Goal: Task Accomplishment & Management: Manage account settings

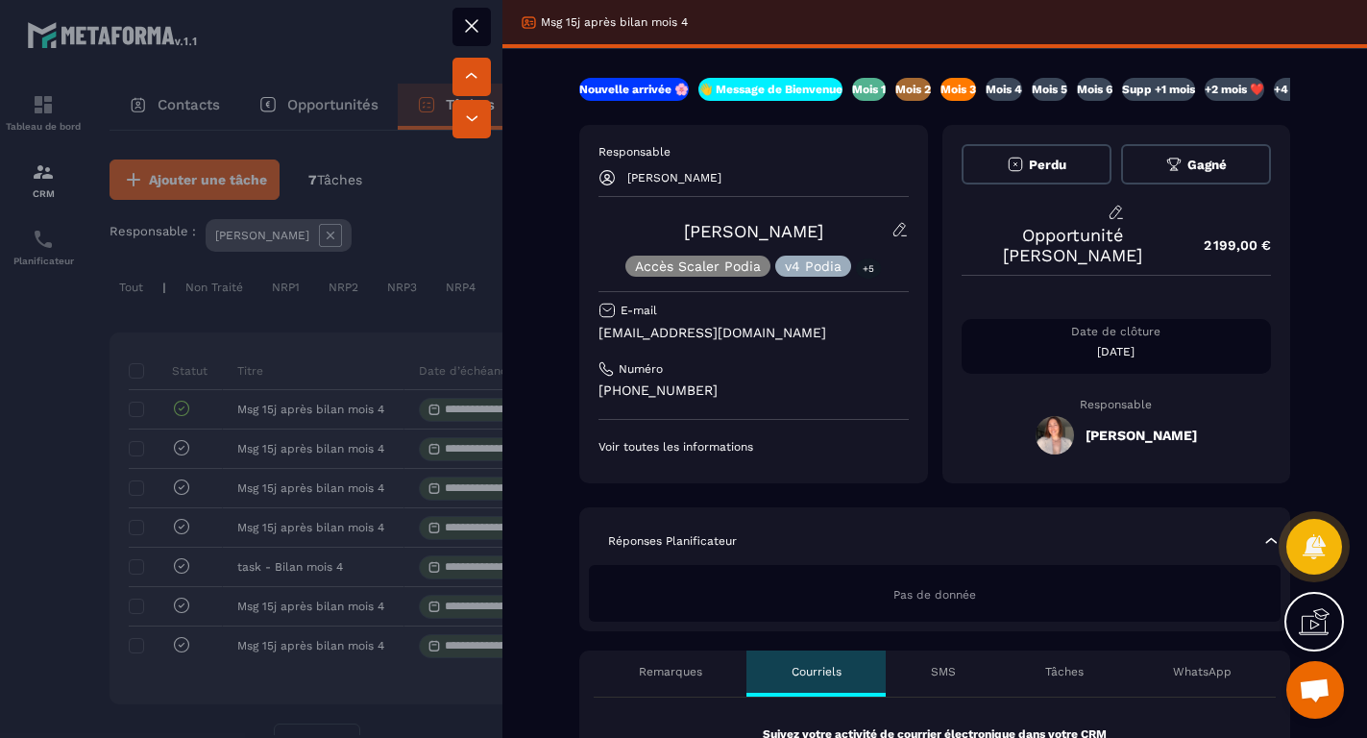
click at [1017, 88] on p "Mois 4" at bounding box center [1004, 89] width 37 height 15
click at [467, 24] on icon at bounding box center [471, 25] width 23 height 23
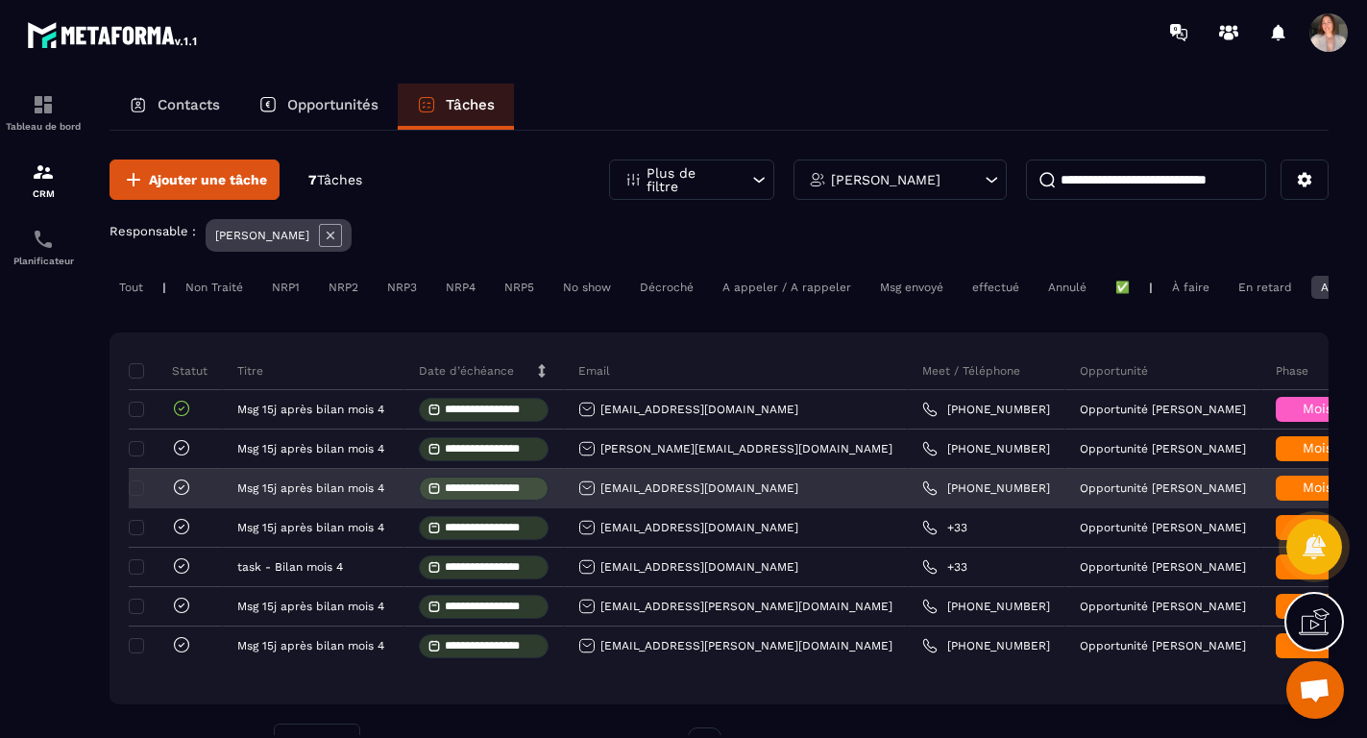
click at [1303, 494] on span "Mois 3" at bounding box center [1324, 486] width 42 height 15
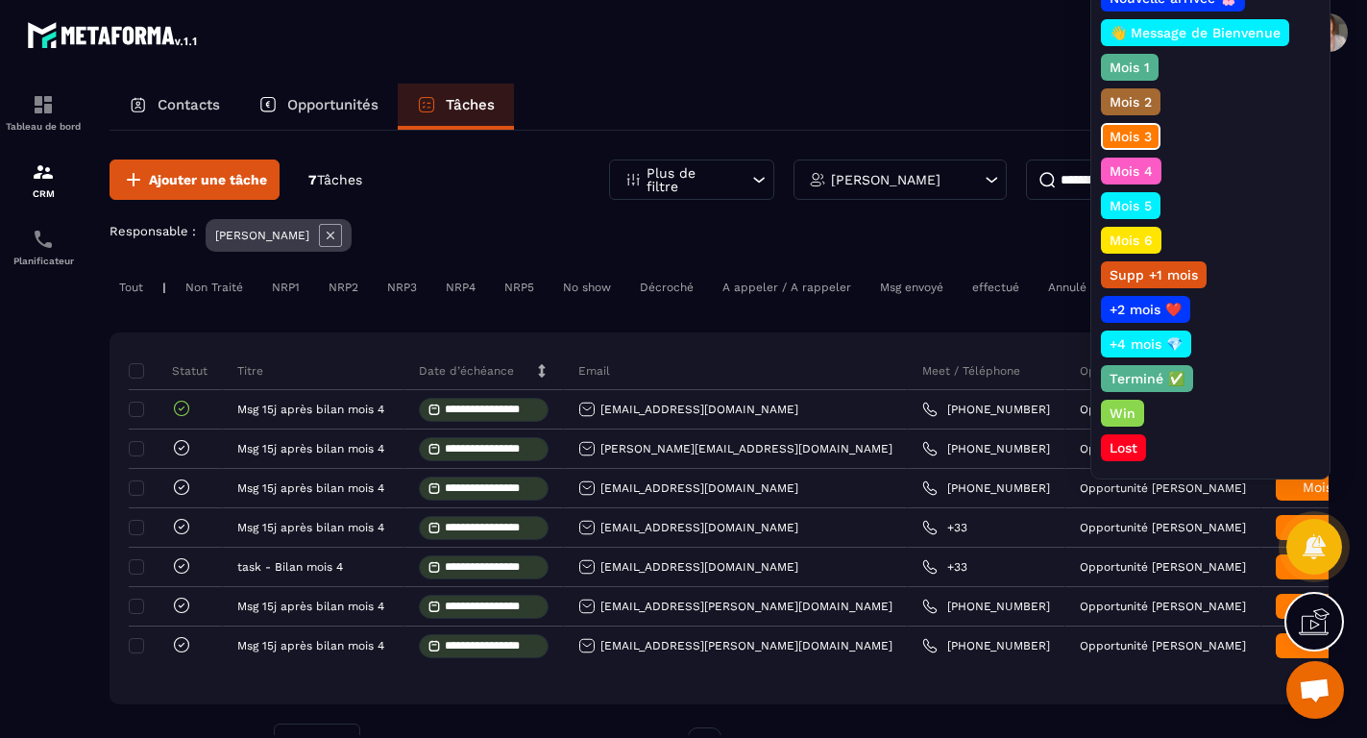
click at [1145, 167] on p "Mois 4" at bounding box center [1131, 170] width 49 height 19
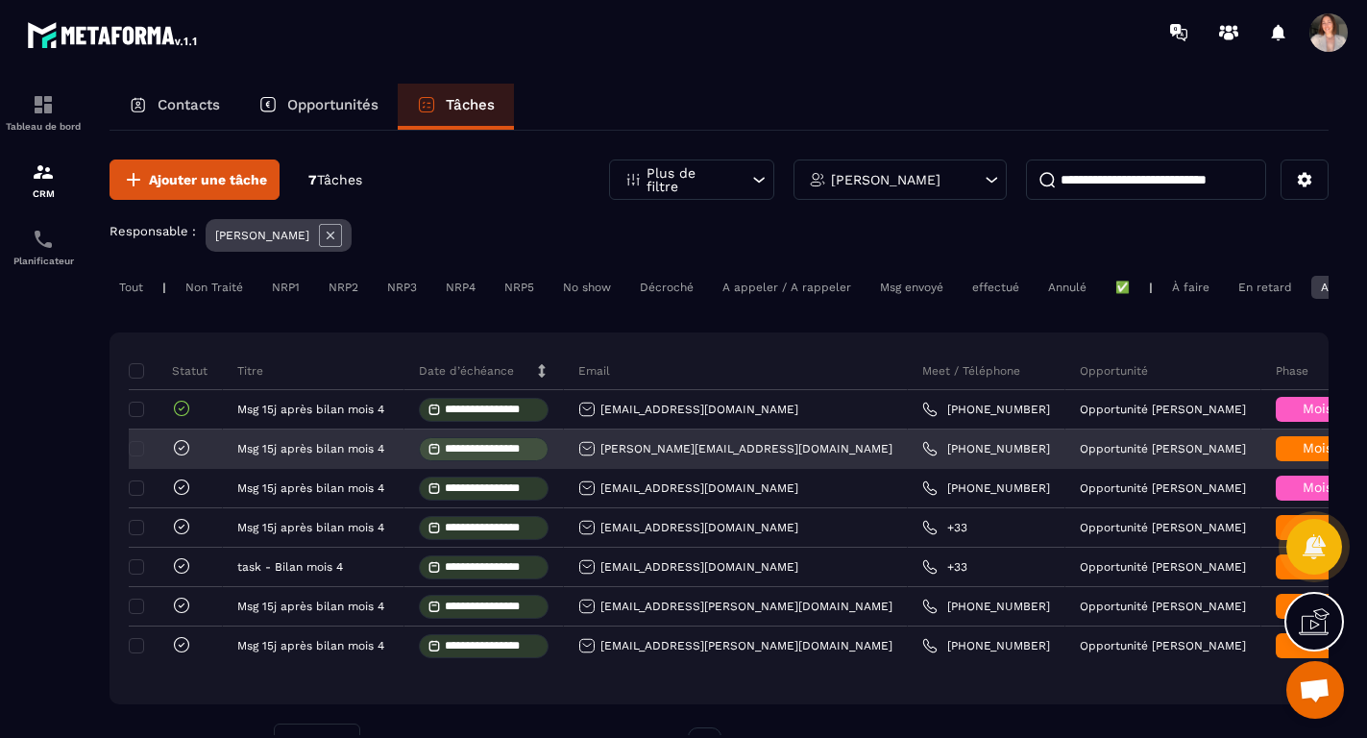
click at [1303, 454] on span "Mois 3" at bounding box center [1324, 447] width 42 height 15
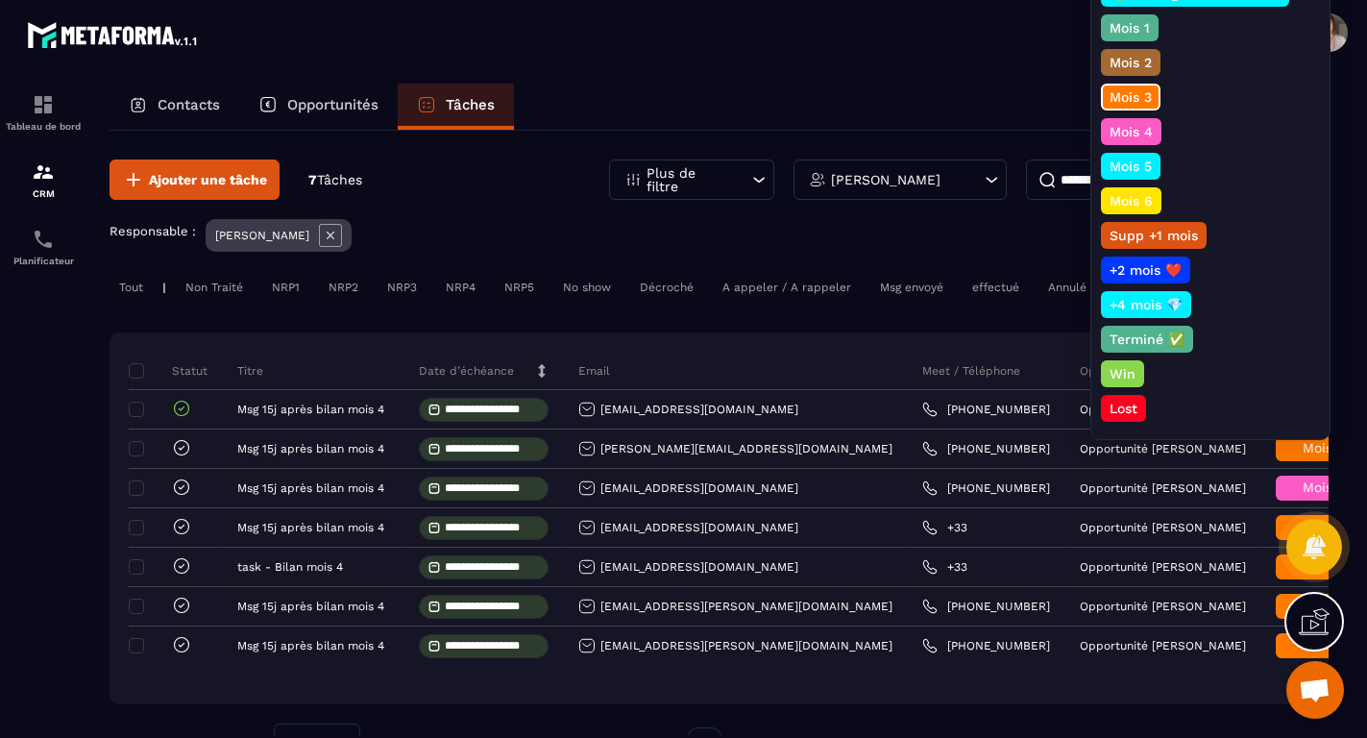
click at [1137, 137] on p "Mois 4" at bounding box center [1131, 131] width 49 height 19
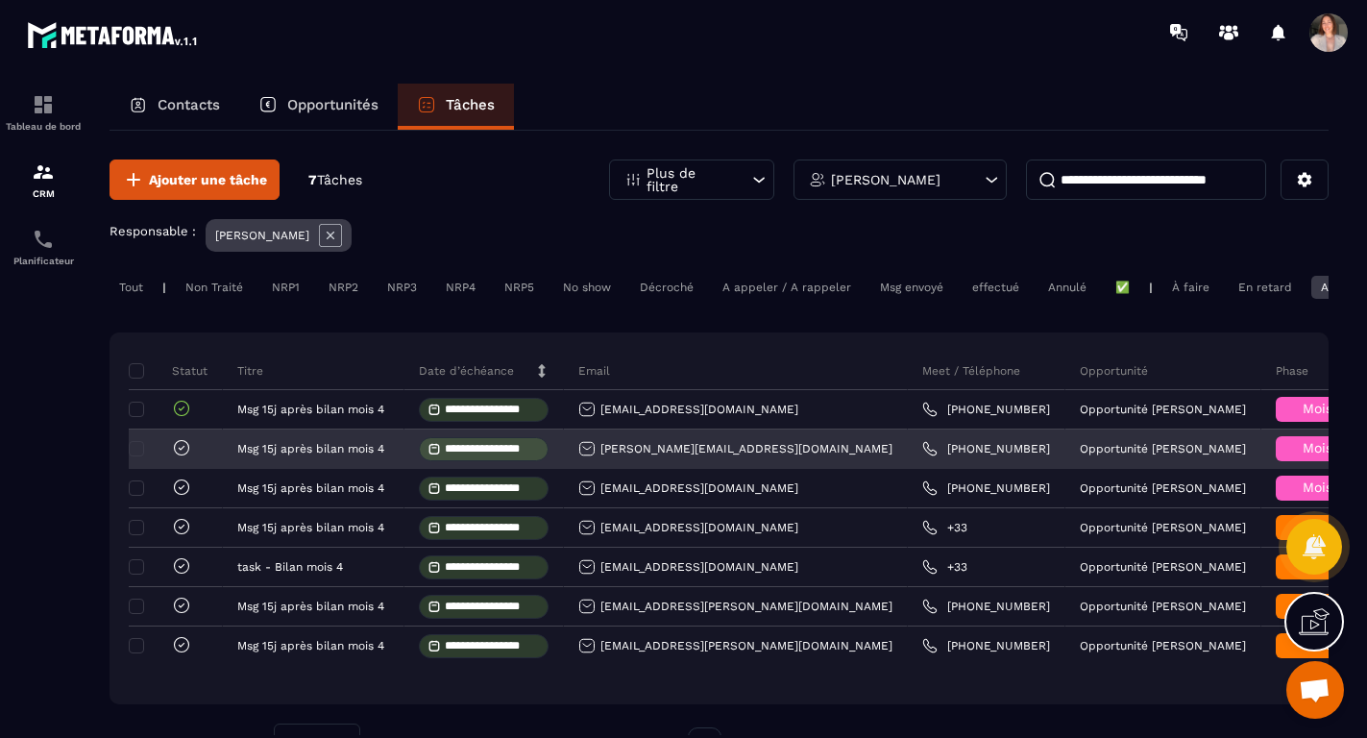
click at [178, 453] on icon at bounding box center [181, 447] width 19 height 19
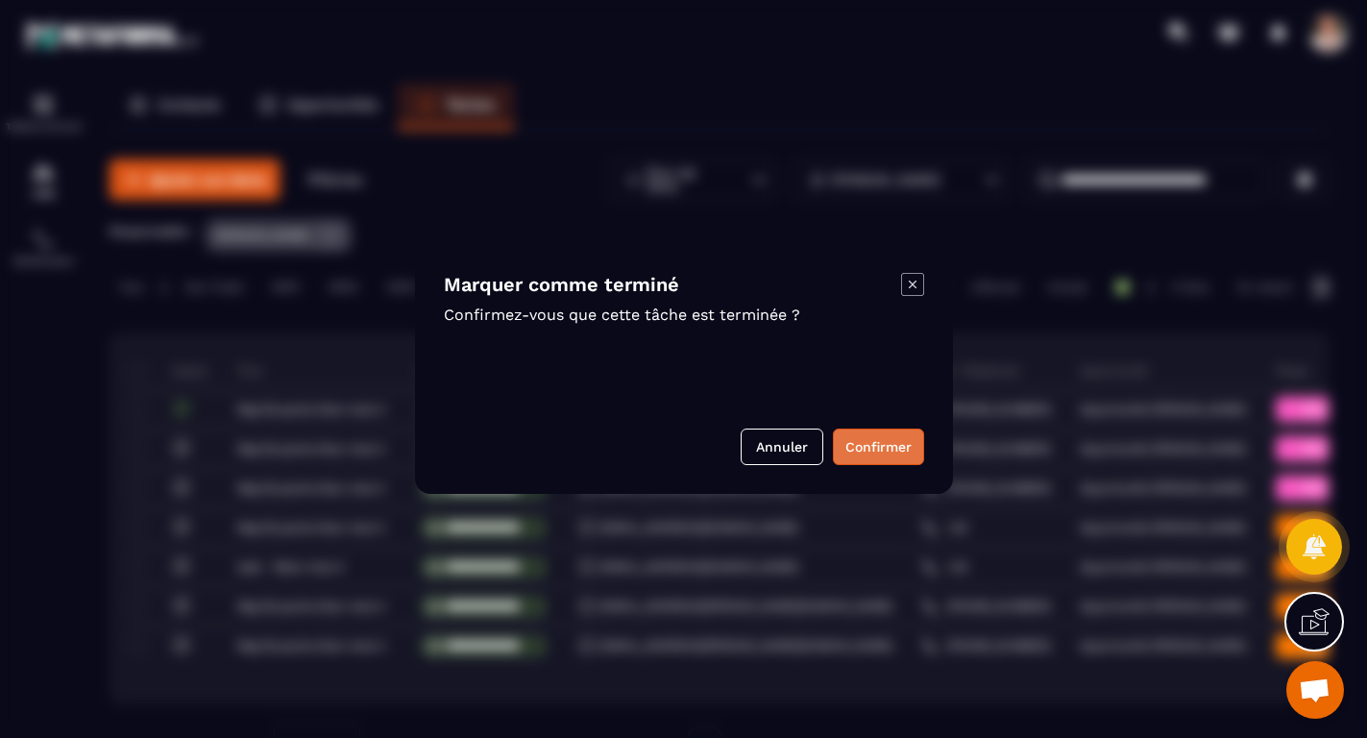
click at [869, 441] on button "Confirmer" at bounding box center [878, 446] width 91 height 37
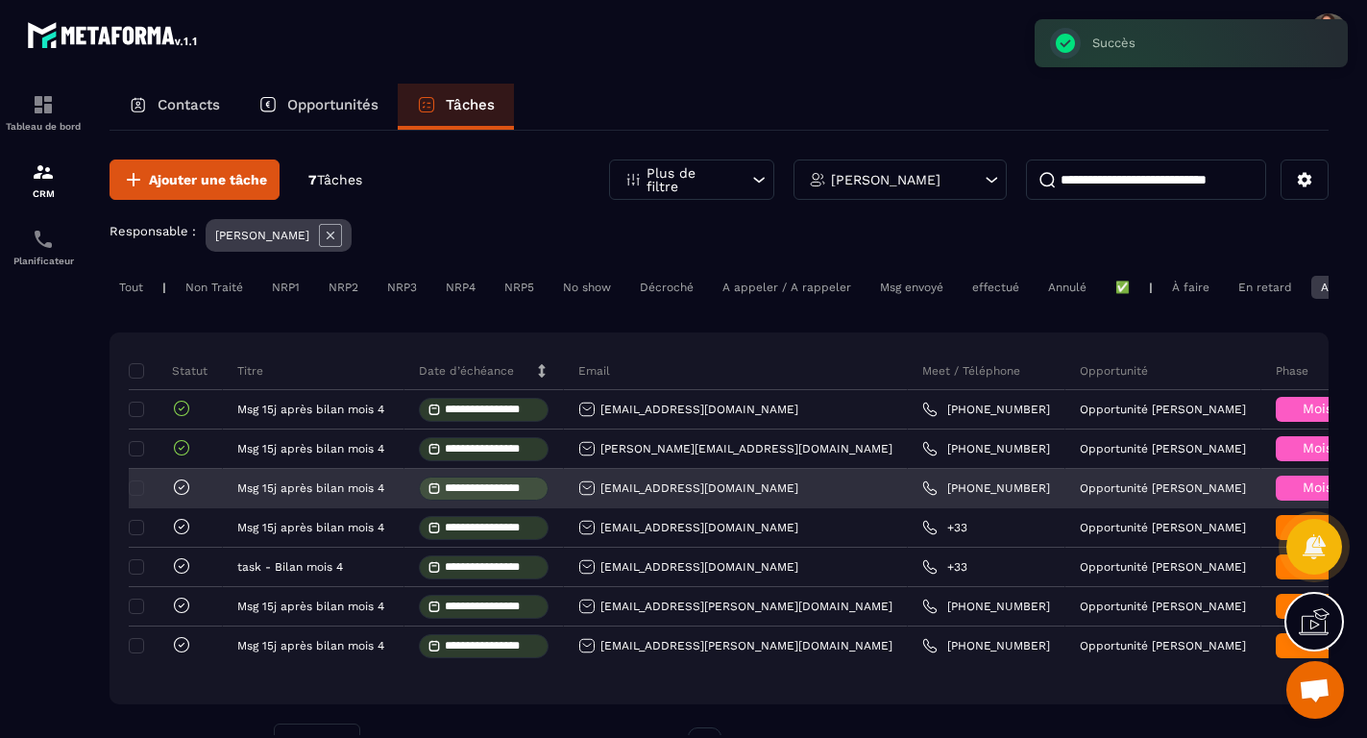
click at [186, 489] on icon at bounding box center [181, 486] width 19 height 19
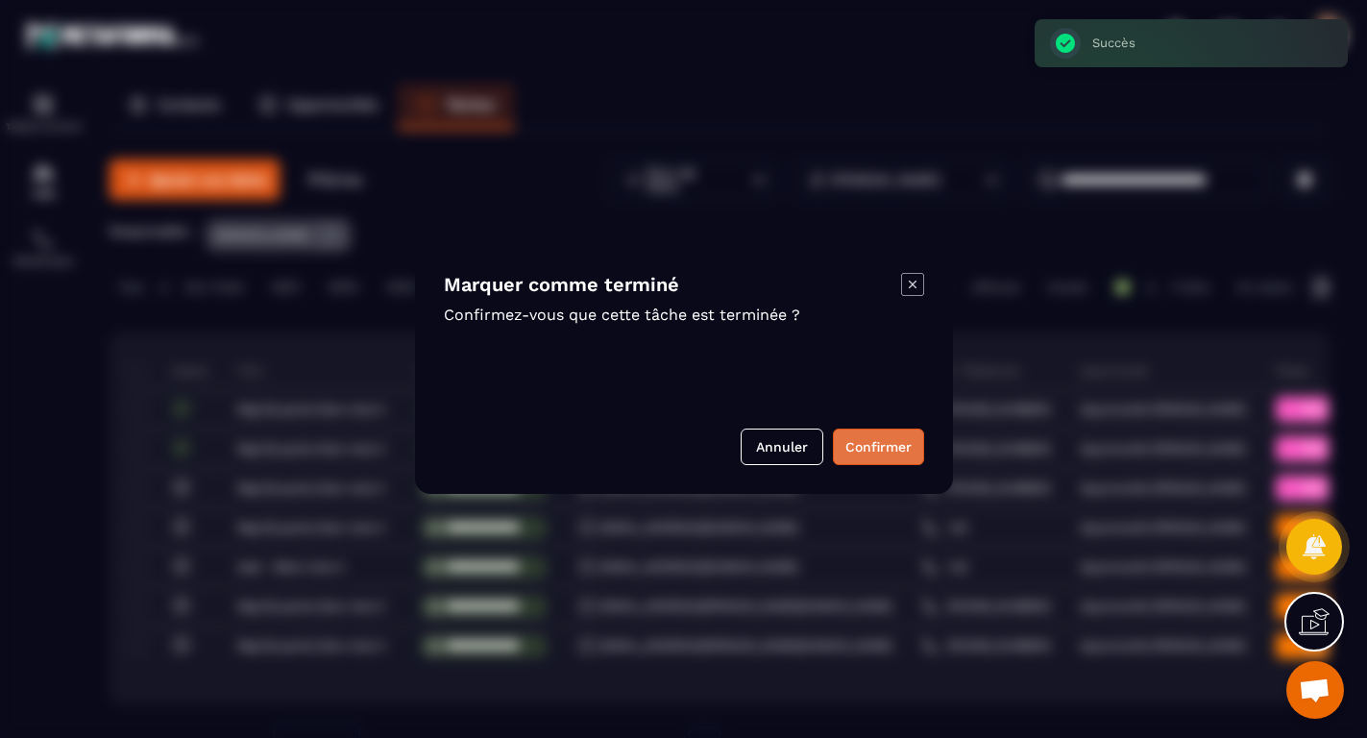
click at [893, 446] on button "Confirmer" at bounding box center [878, 446] width 91 height 37
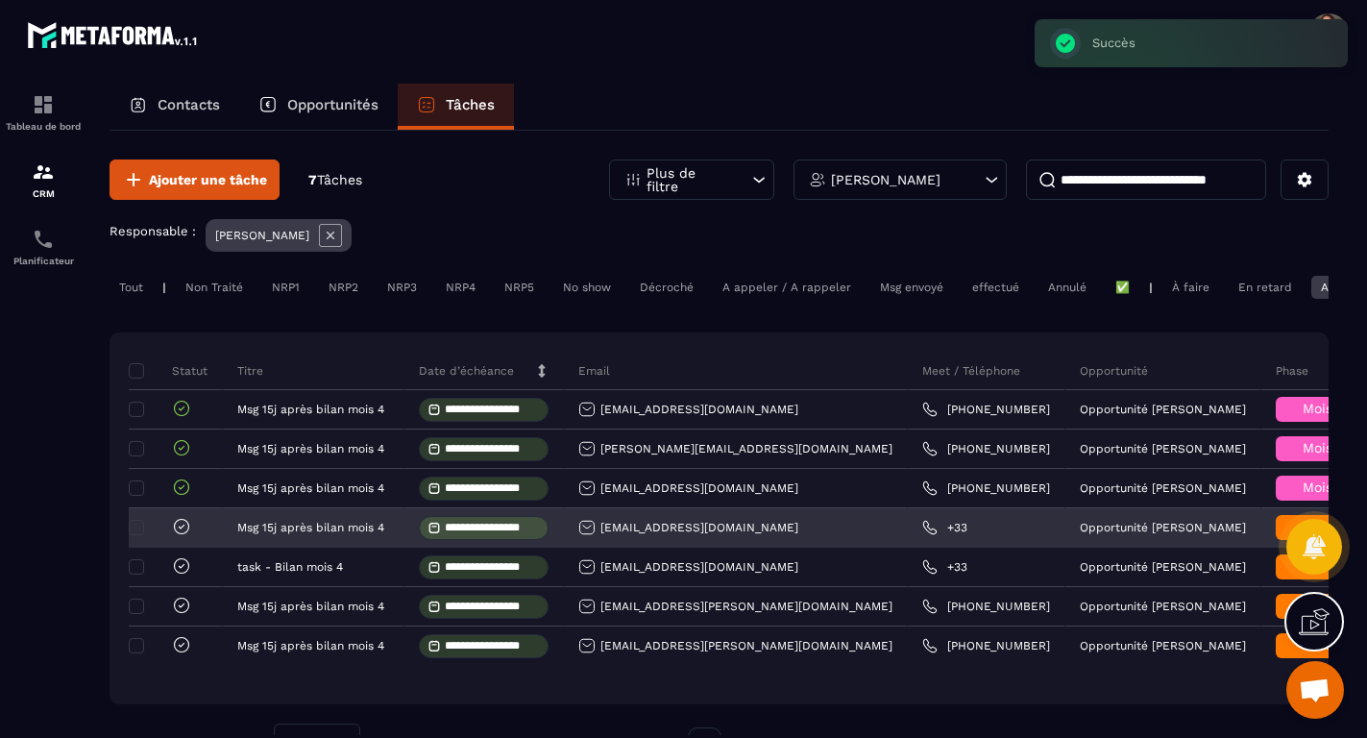
click at [1303, 534] on span "Mois 3" at bounding box center [1324, 526] width 42 height 15
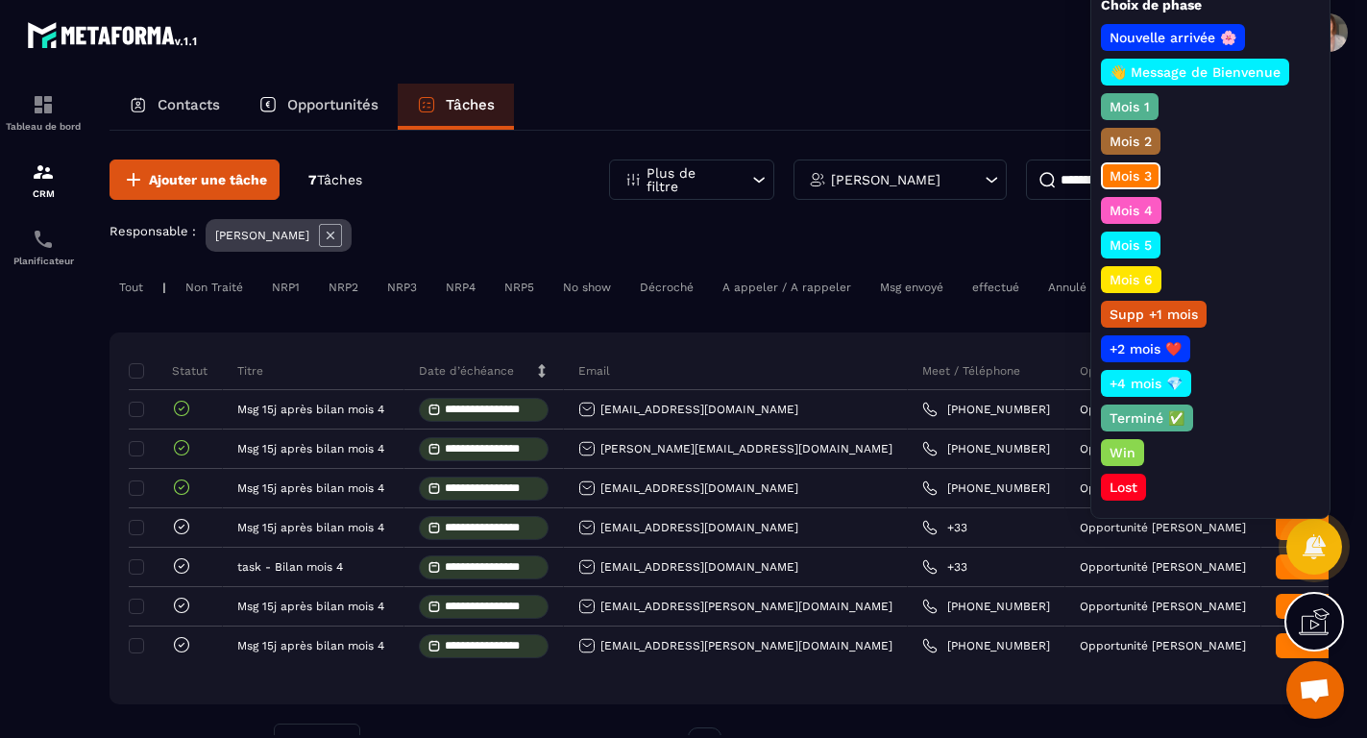
click at [1145, 210] on p "Mois 4" at bounding box center [1131, 210] width 49 height 19
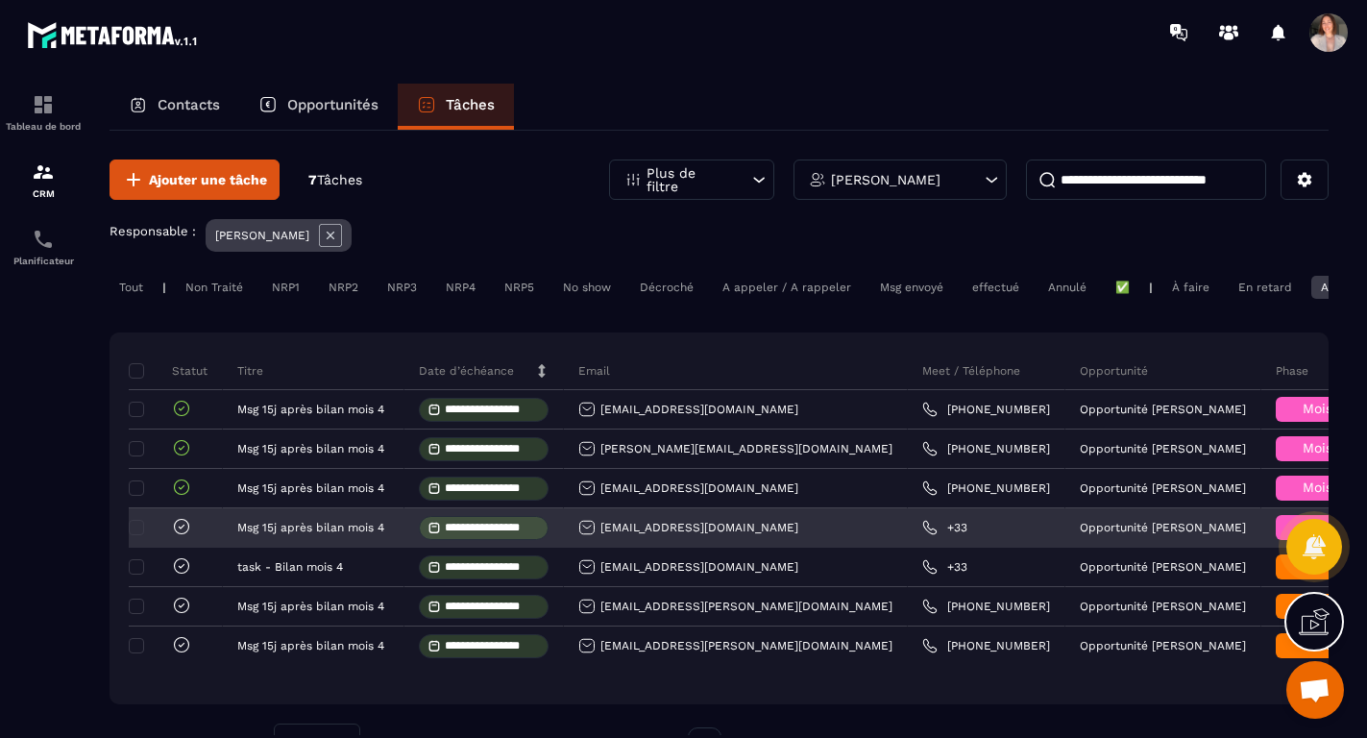
click at [178, 529] on icon at bounding box center [181, 526] width 19 height 19
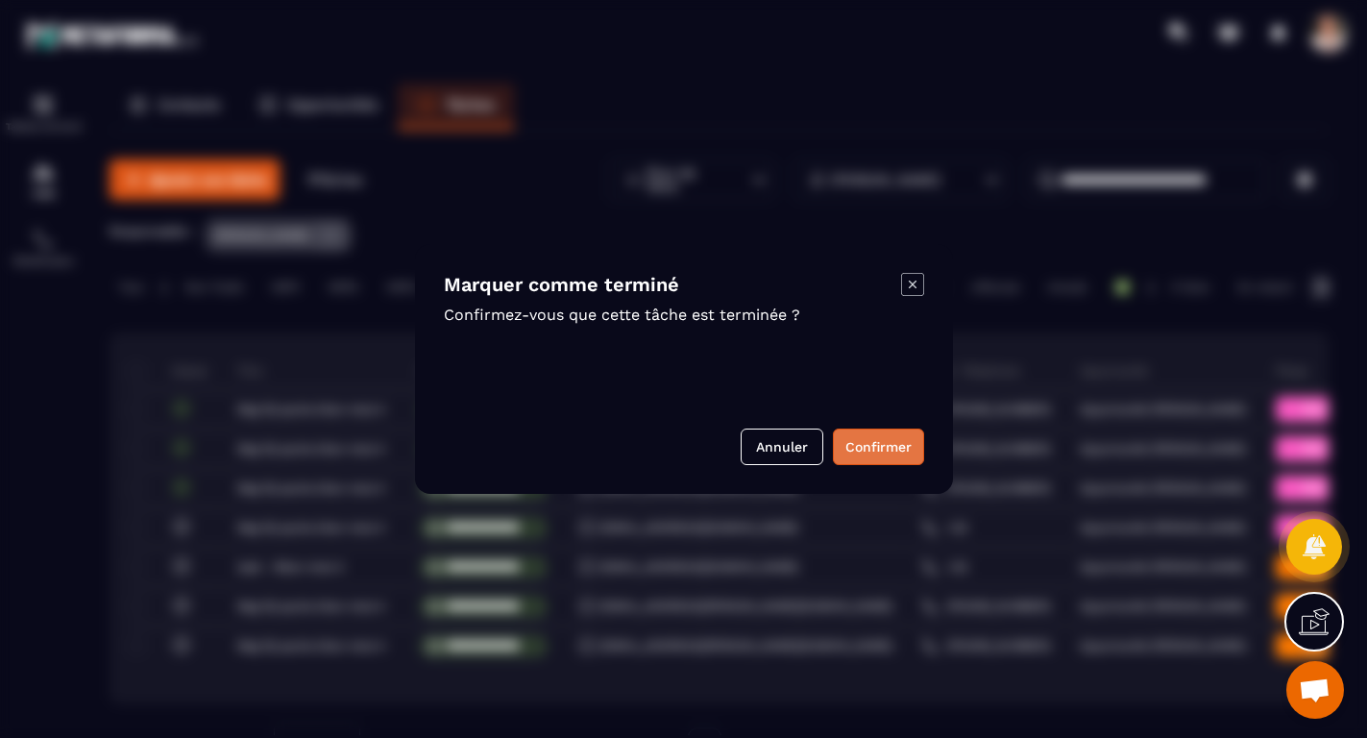
click at [873, 449] on button "Confirmer" at bounding box center [878, 446] width 91 height 37
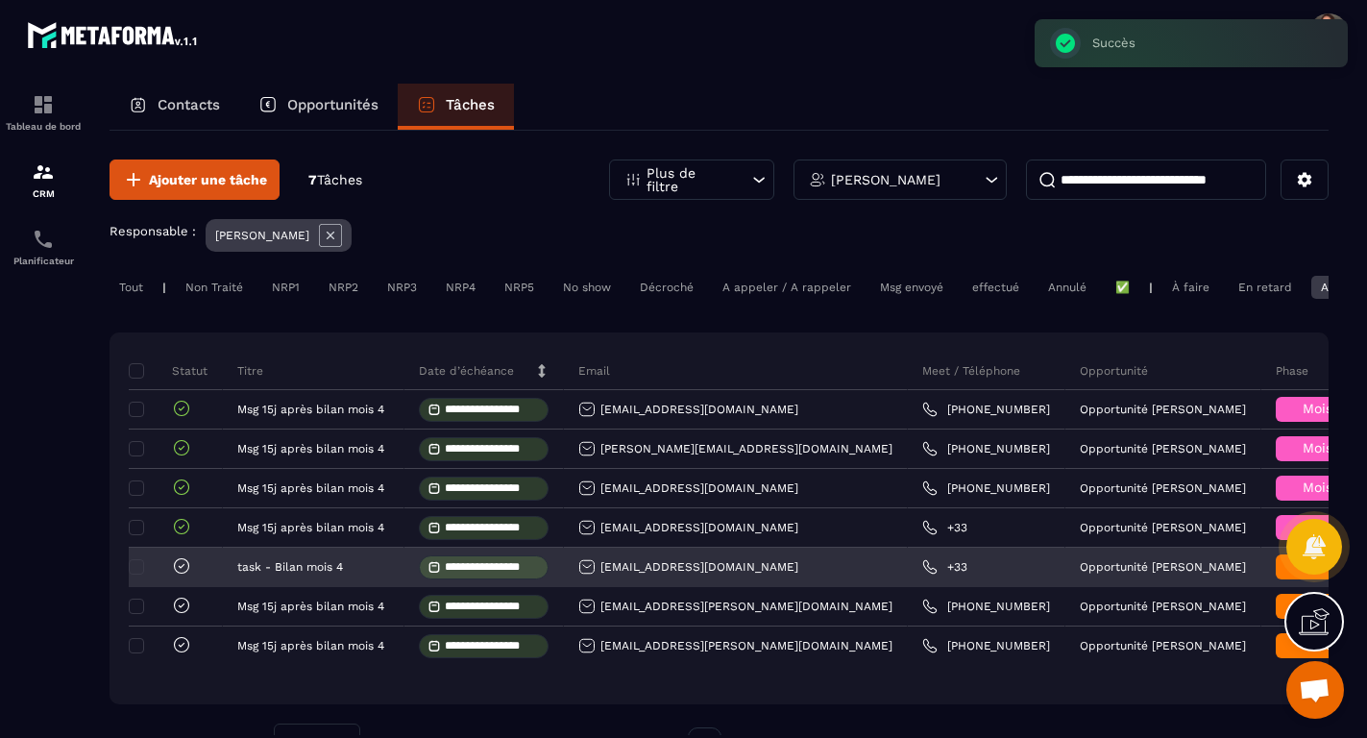
click at [1285, 573] on h6 "Mois 3" at bounding box center [1323, 566] width 77 height 15
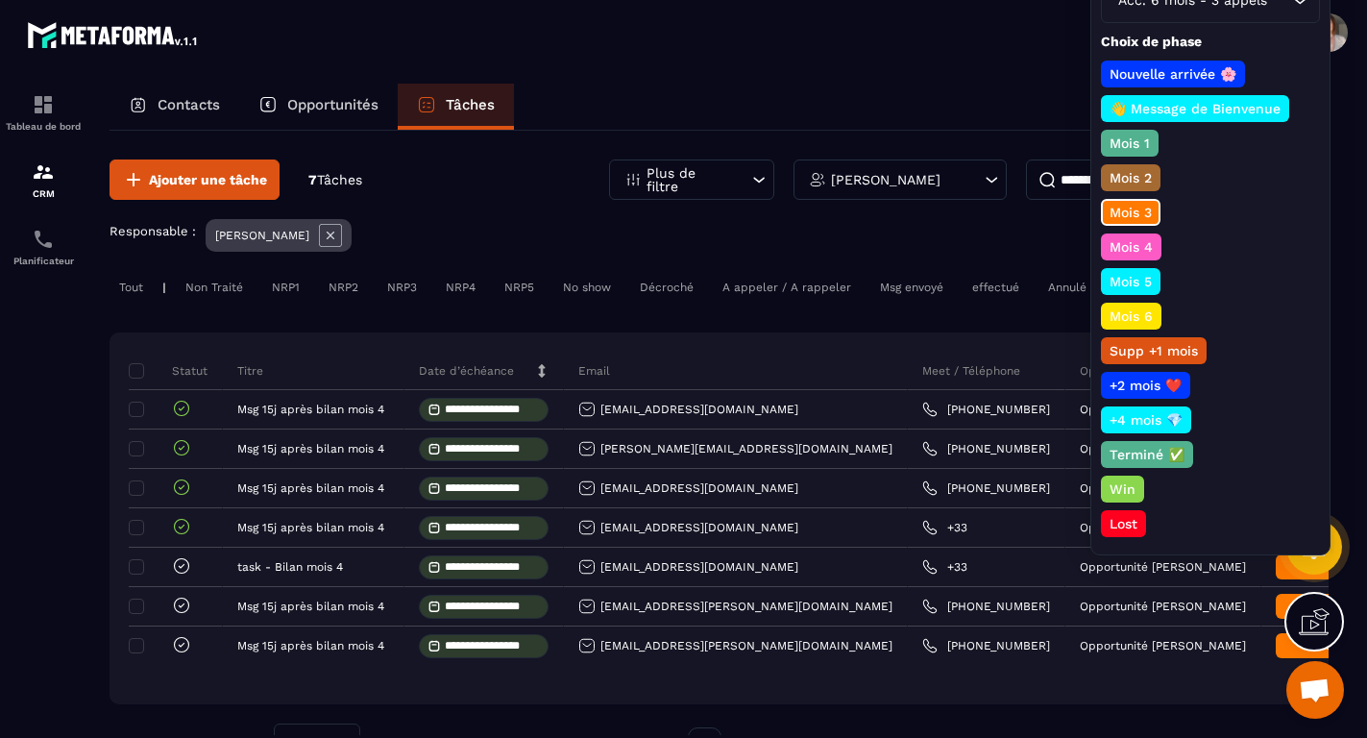
click at [1118, 243] on p "Mois 4" at bounding box center [1131, 246] width 49 height 19
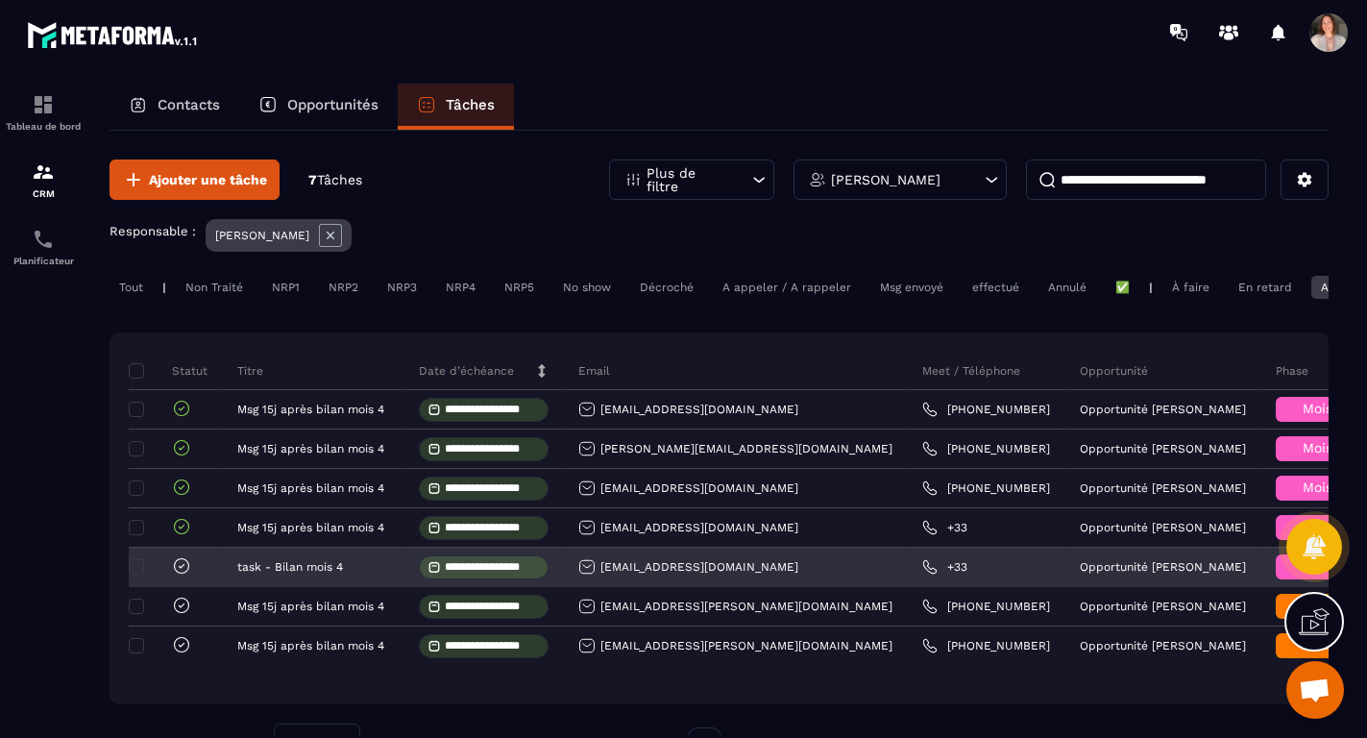
click at [190, 568] on icon at bounding box center [181, 565] width 19 height 19
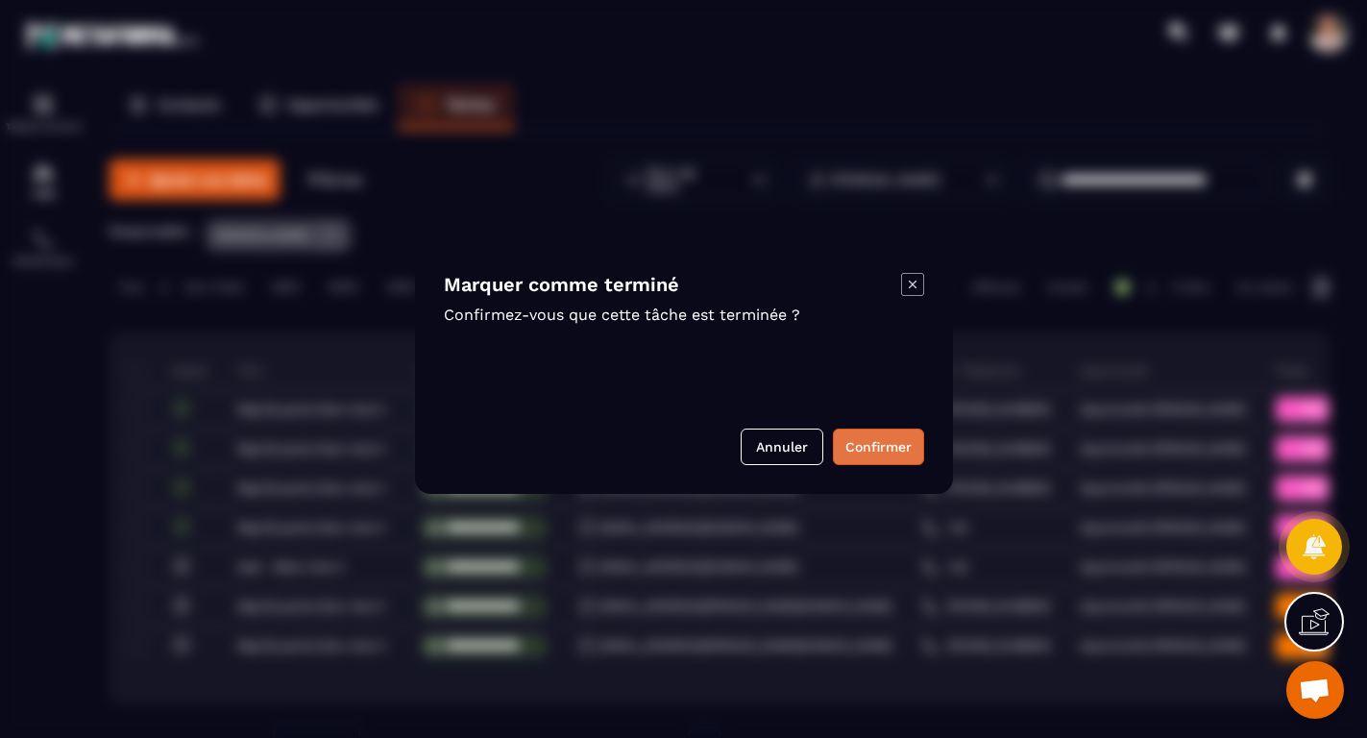
click at [866, 451] on button "Confirmer" at bounding box center [878, 446] width 91 height 37
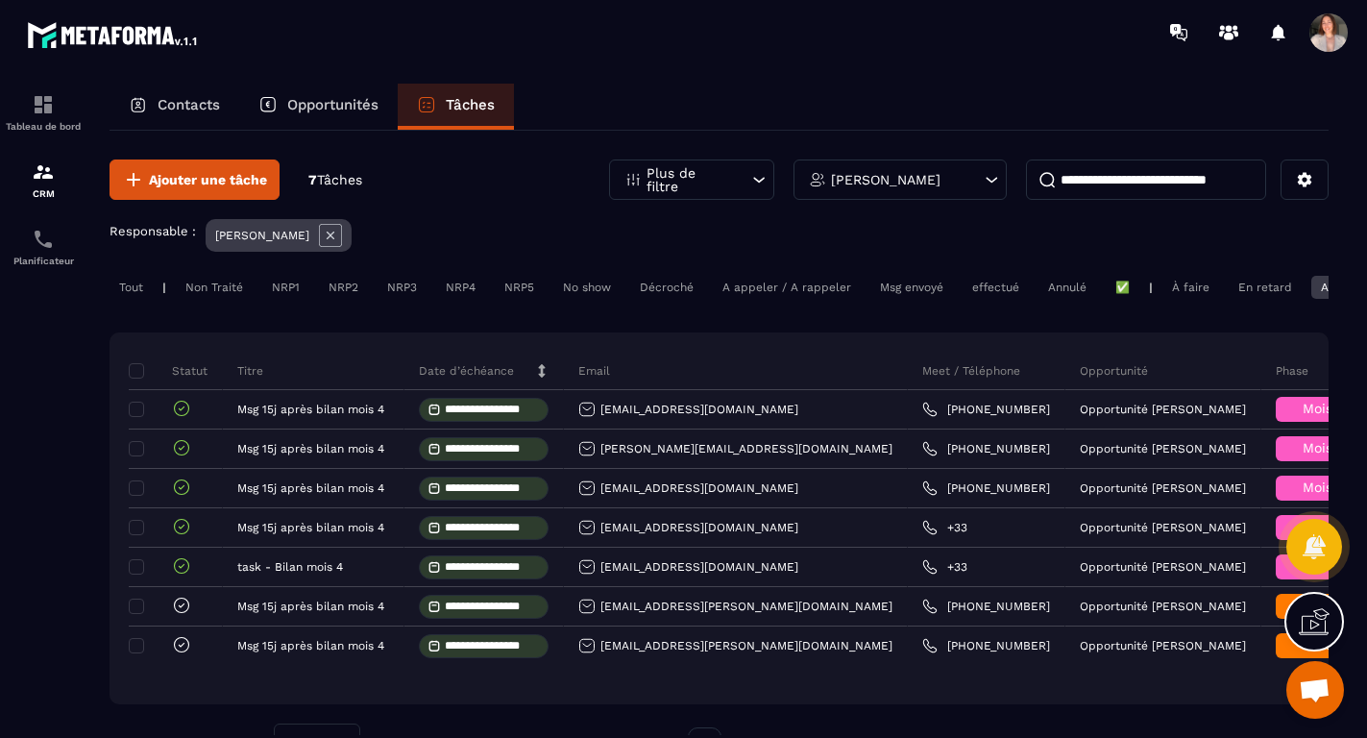
click at [1272, 304] on div "Tout | Non Traité NRP1 NRP2 NRP3 NRP4 NRP5 No show Décroché A appeler / A rappe…" at bounding box center [719, 290] width 1219 height 28
click at [1268, 297] on div "En retard" at bounding box center [1265, 287] width 73 height 23
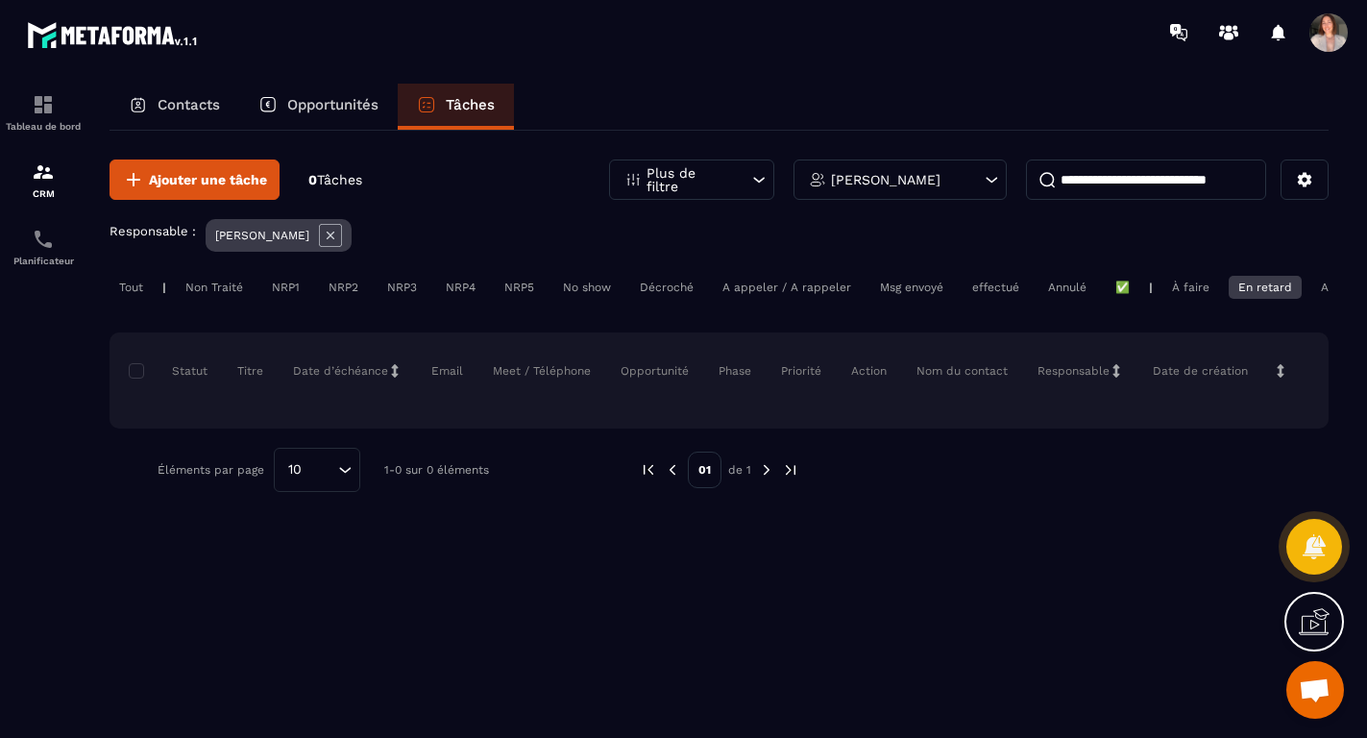
click at [1319, 289] on div "Aujourd'hui" at bounding box center [1352, 287] width 82 height 23
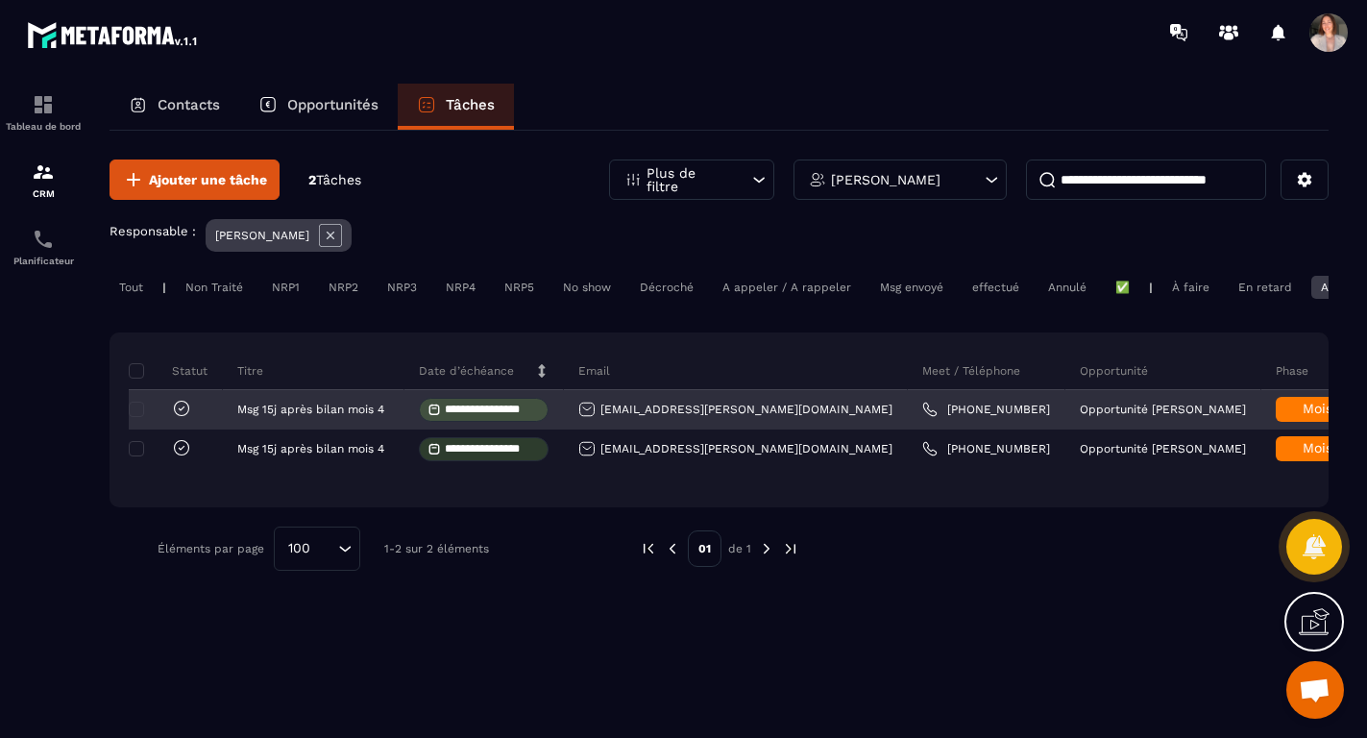
click at [711, 414] on div "[EMAIL_ADDRESS][PERSON_NAME][DOMAIN_NAME]" at bounding box center [735, 409] width 314 height 17
